Goal: Contribute content

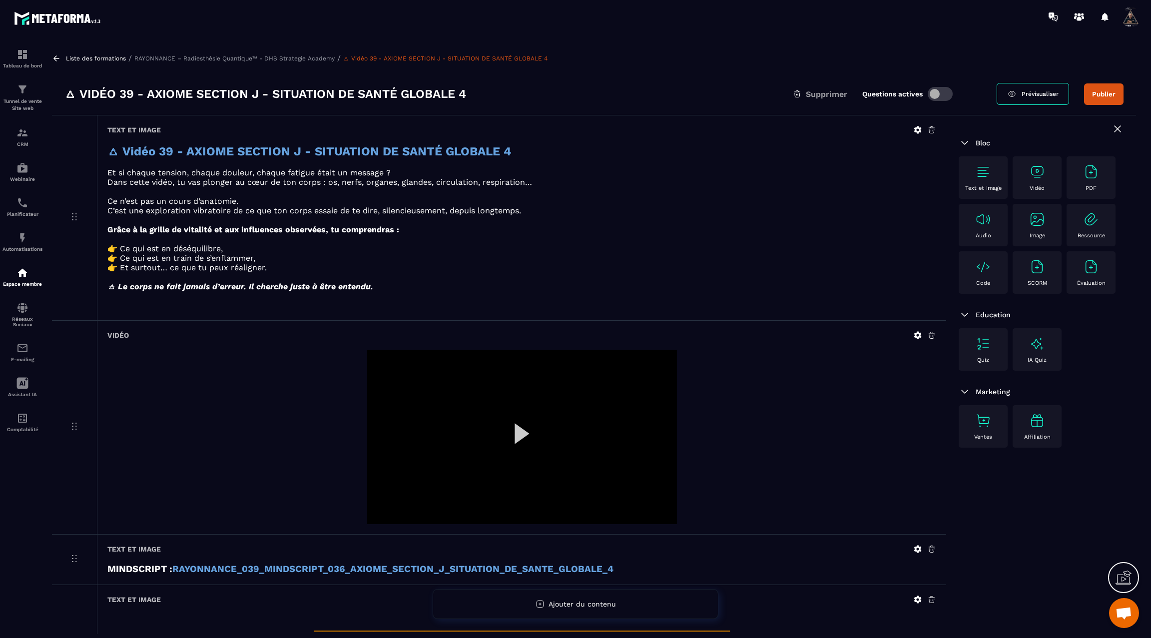
scroll to position [20, 0]
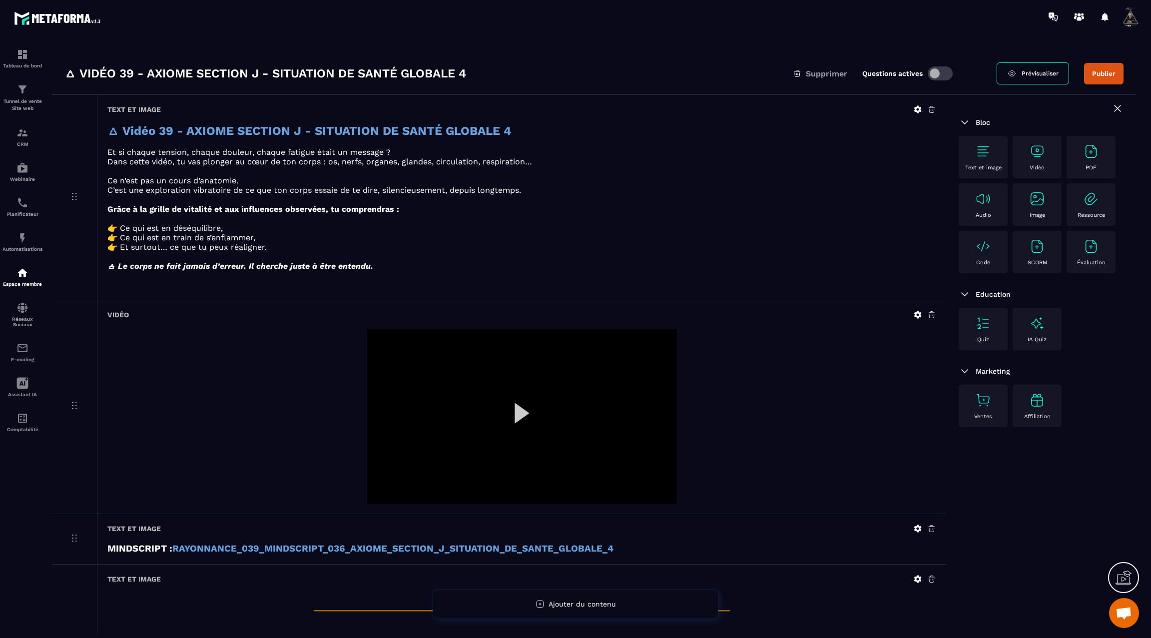
click at [525, 412] on div at bounding box center [522, 416] width 310 height 174
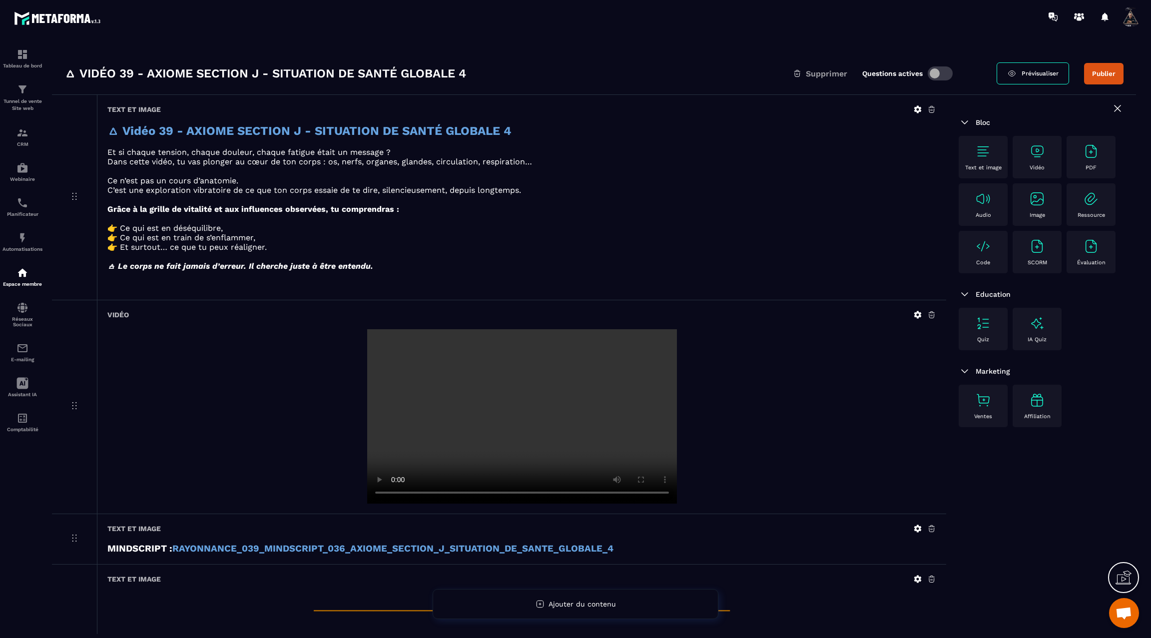
click at [523, 412] on video at bounding box center [522, 416] width 310 height 174
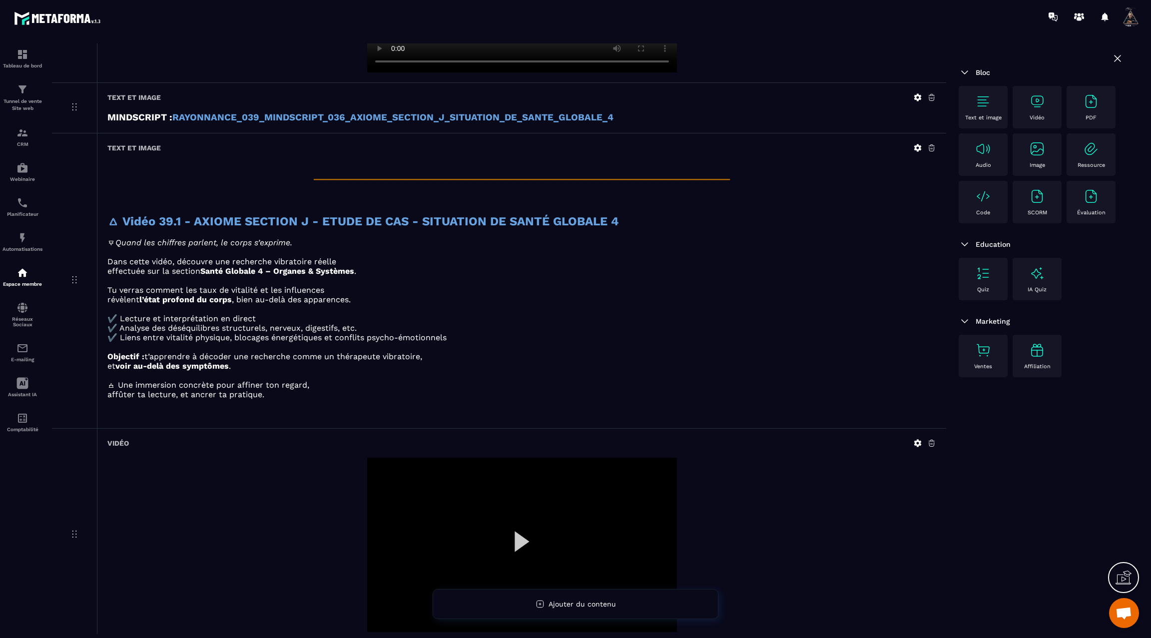
scroll to position [562, 0]
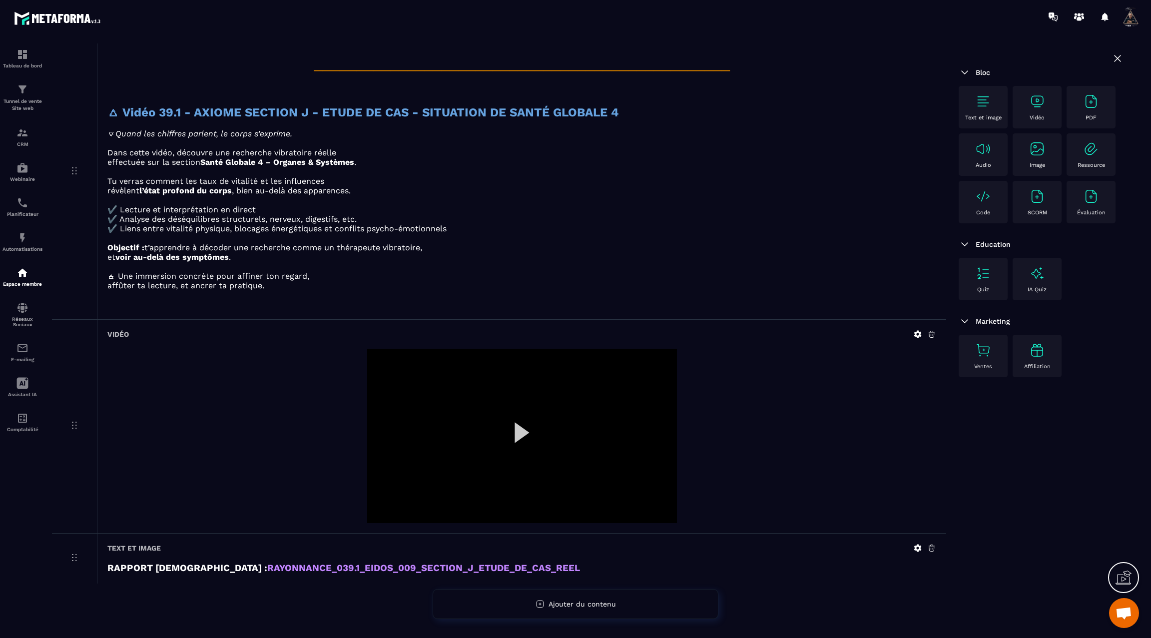
click at [524, 430] on div at bounding box center [522, 436] width 310 height 174
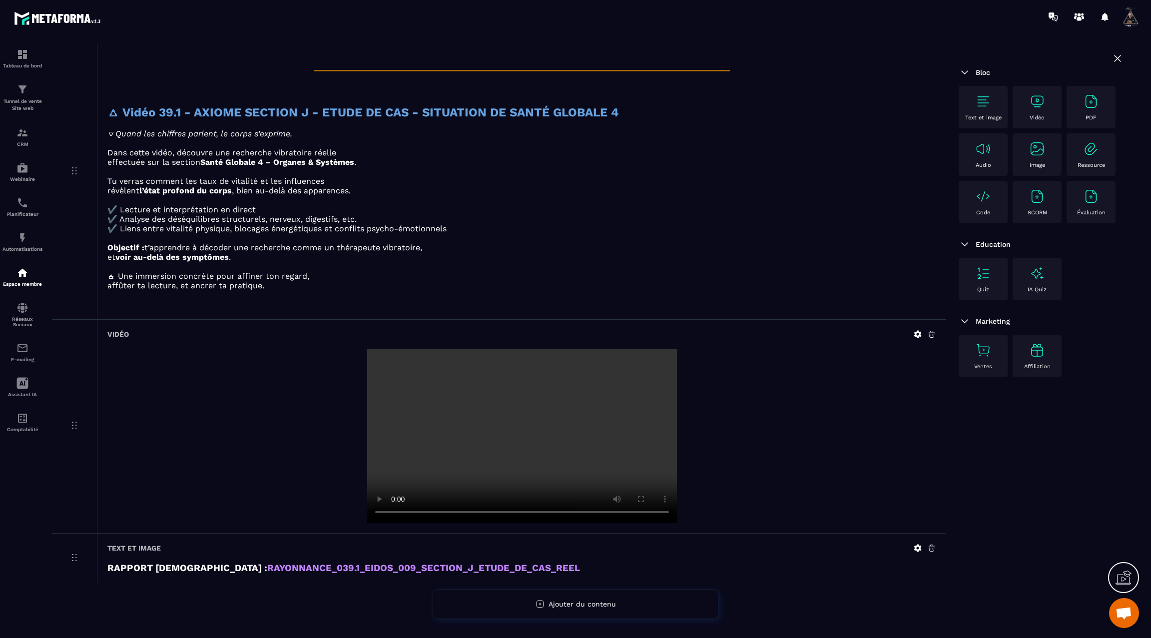
click at [524, 430] on video at bounding box center [522, 436] width 310 height 174
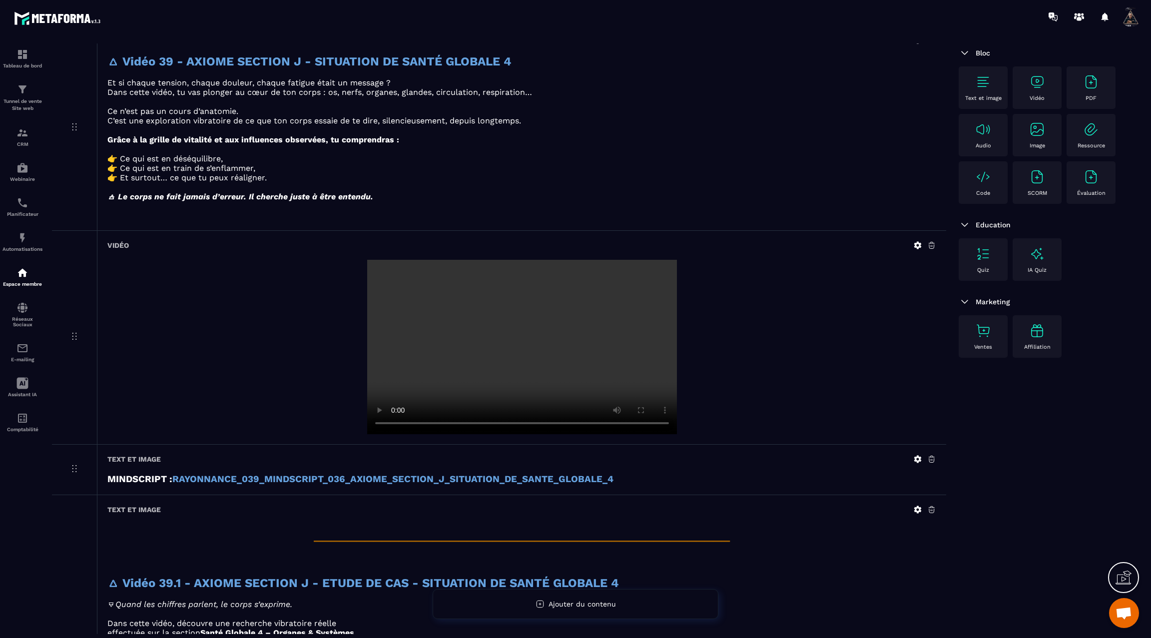
scroll to position [0, 0]
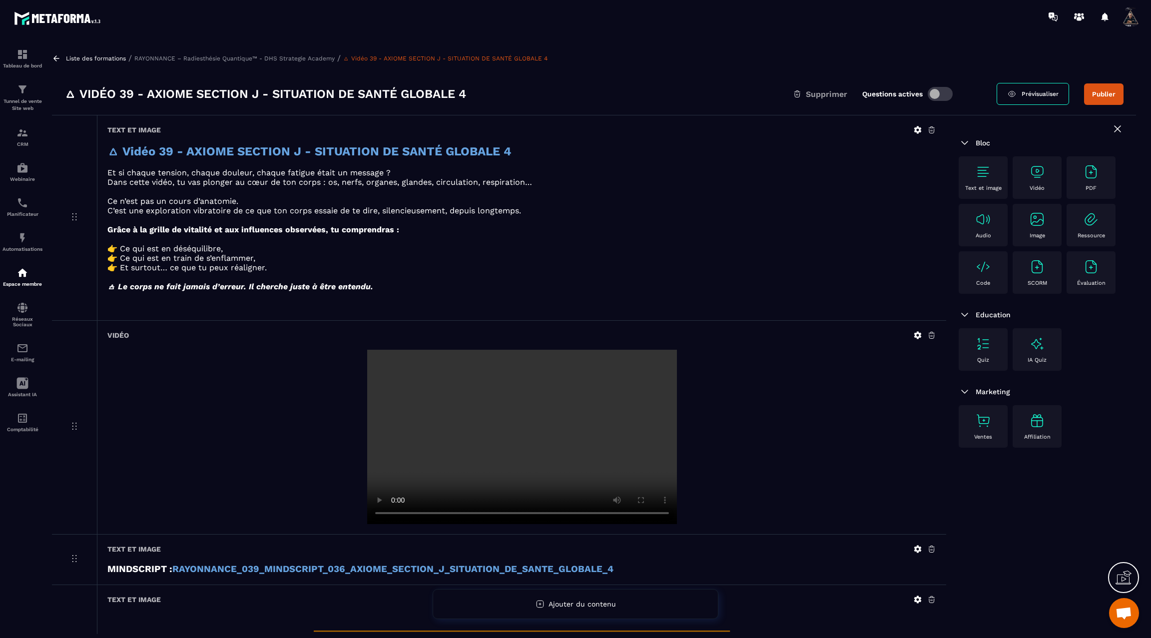
click at [917, 342] on div "Vidéo" at bounding box center [521, 427] width 849 height 213
click at [915, 336] on icon at bounding box center [917, 335] width 7 height 7
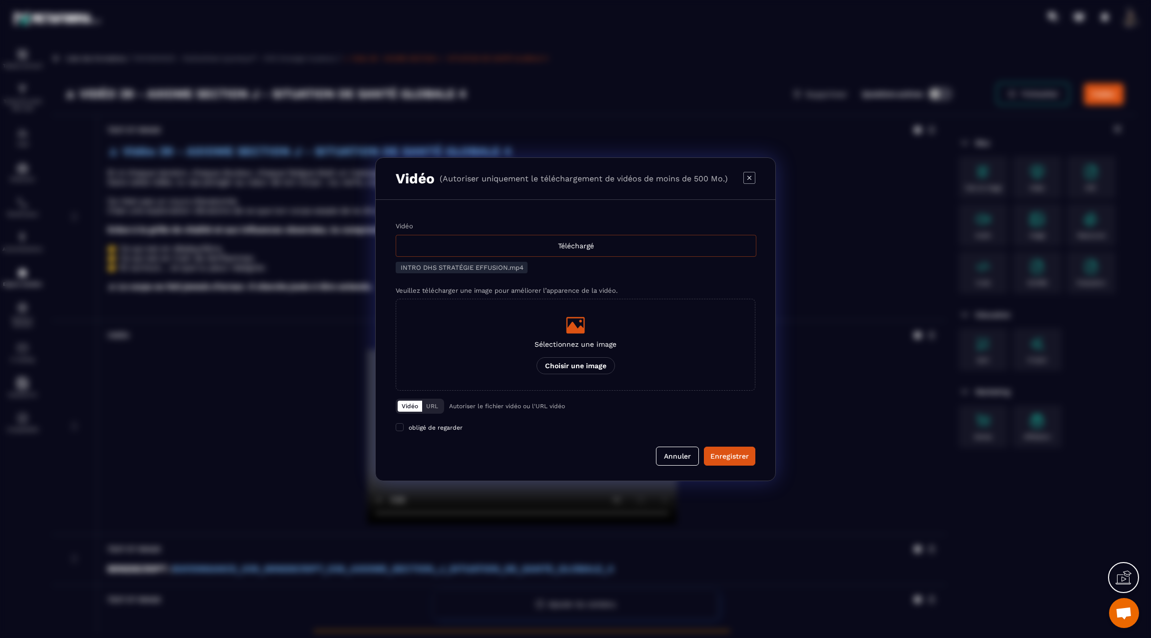
click at [551, 254] on div "Téléchargé" at bounding box center [576, 246] width 361 height 22
click at [0, 0] on input "Vidéo Téléchargé" at bounding box center [0, 0] width 0 height 0
click at [736, 449] on button "Enregistrer" at bounding box center [729, 456] width 51 height 19
